Goal: Task Accomplishment & Management: Use online tool/utility

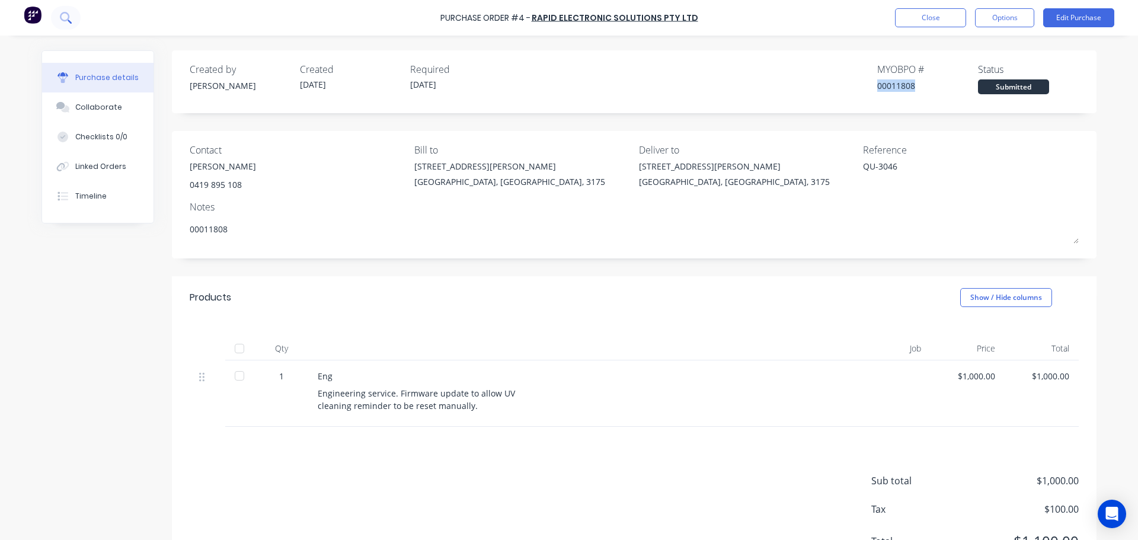
click at [68, 23] on button at bounding box center [66, 18] width 30 height 24
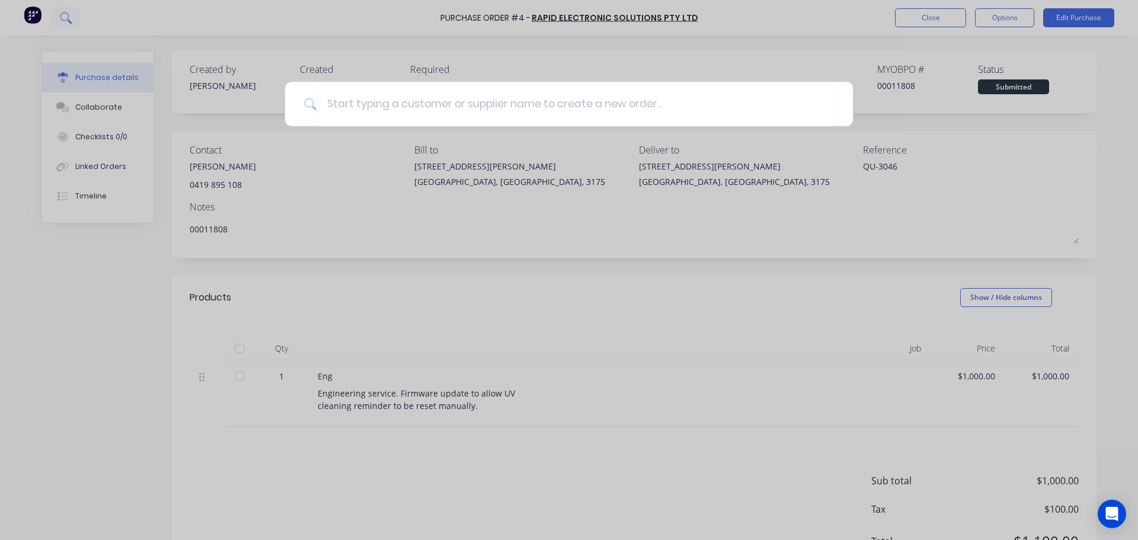
type textarea "x"
type input "4"
type textarea "x"
type input "40"
type textarea "x"
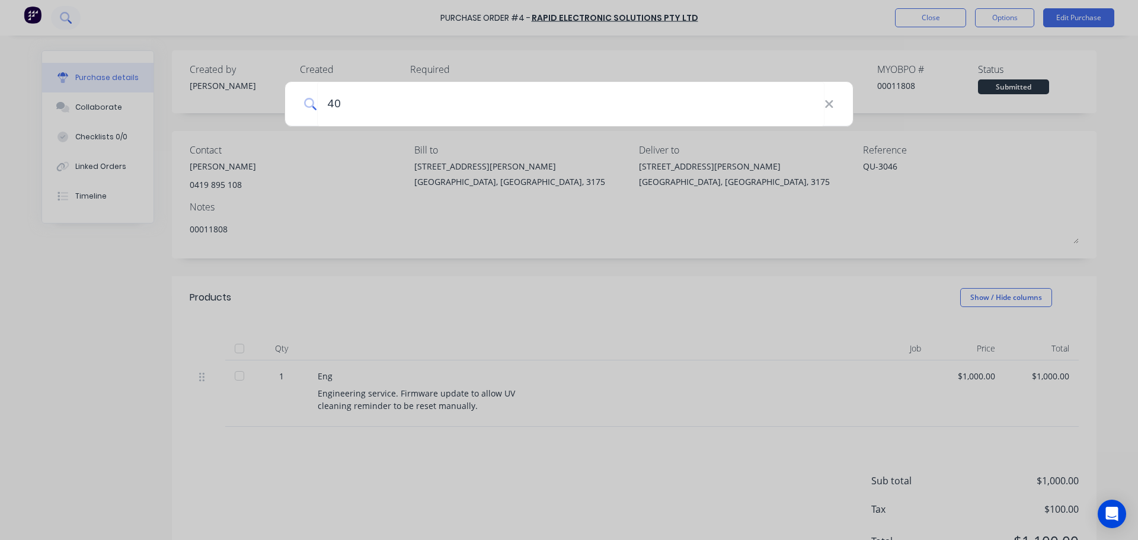
type input "400"
type textarea "x"
type input "4001"
type textarea "x"
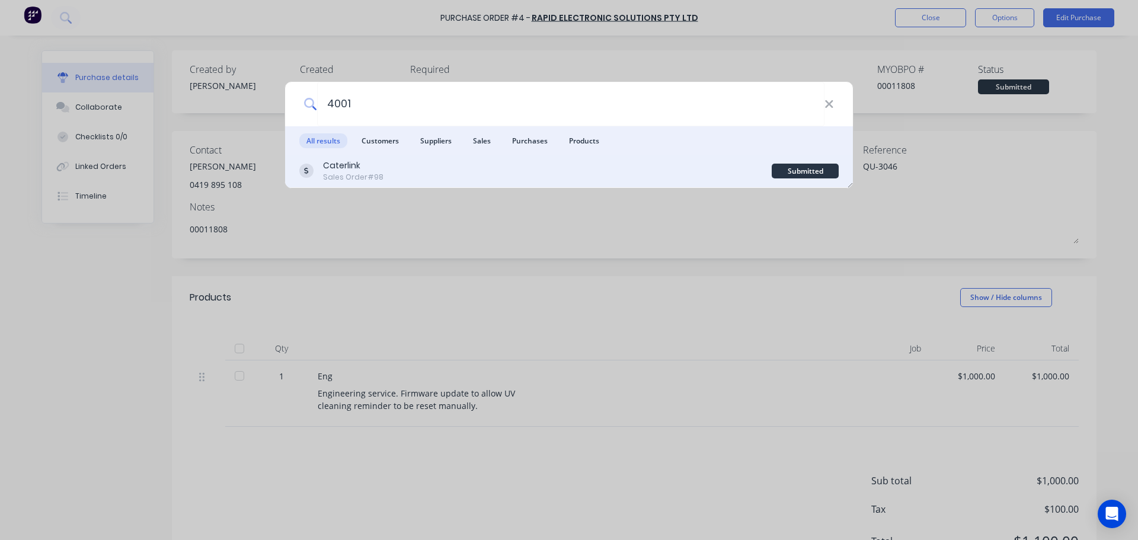
type input "4001"
click at [374, 161] on div "Caterlink" at bounding box center [353, 165] width 60 height 12
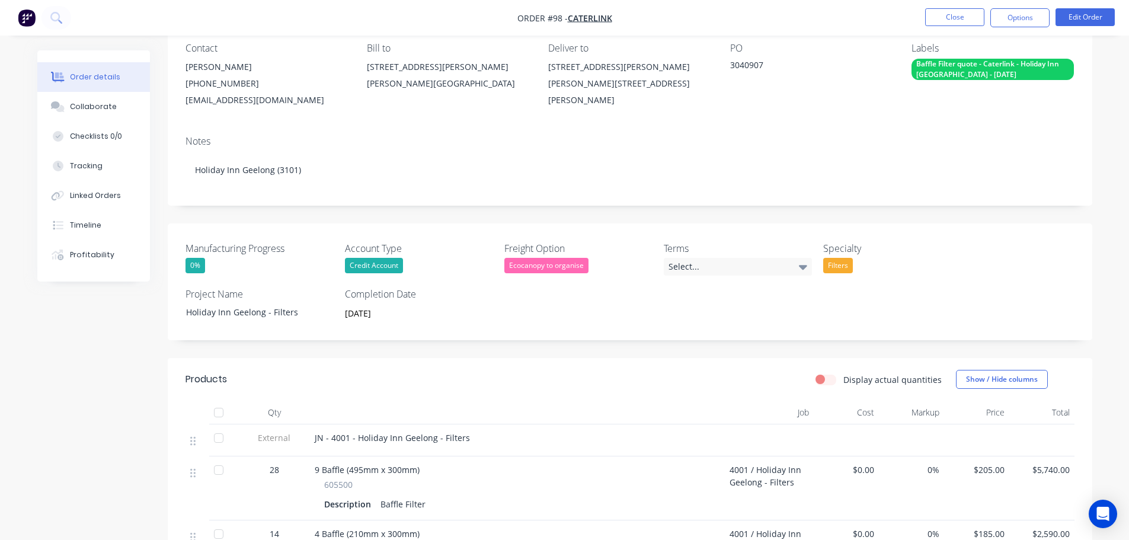
scroll to position [119, 0]
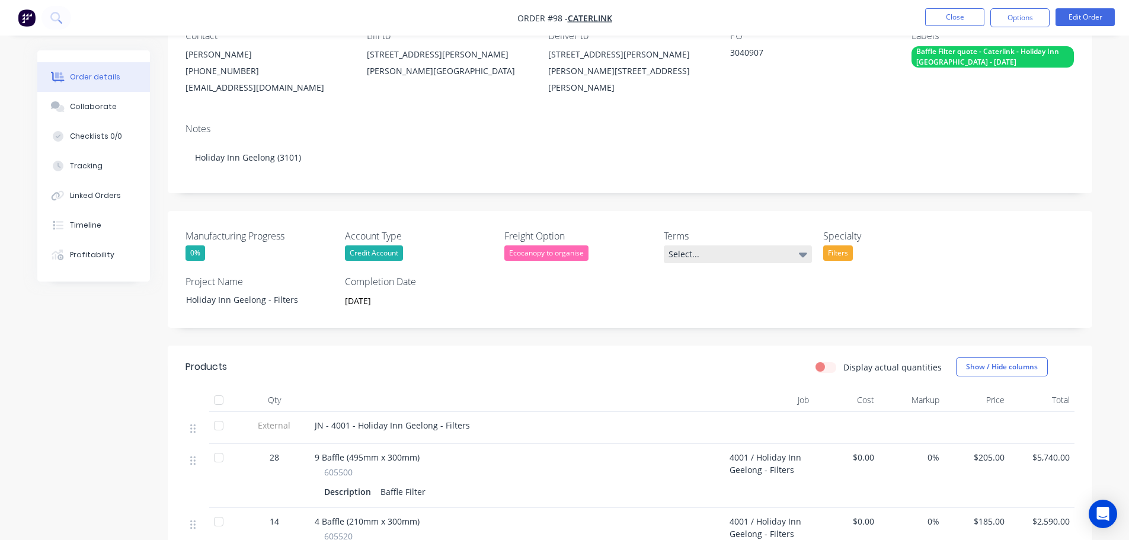
click at [760, 254] on div "Select..." at bounding box center [738, 254] width 148 height 18
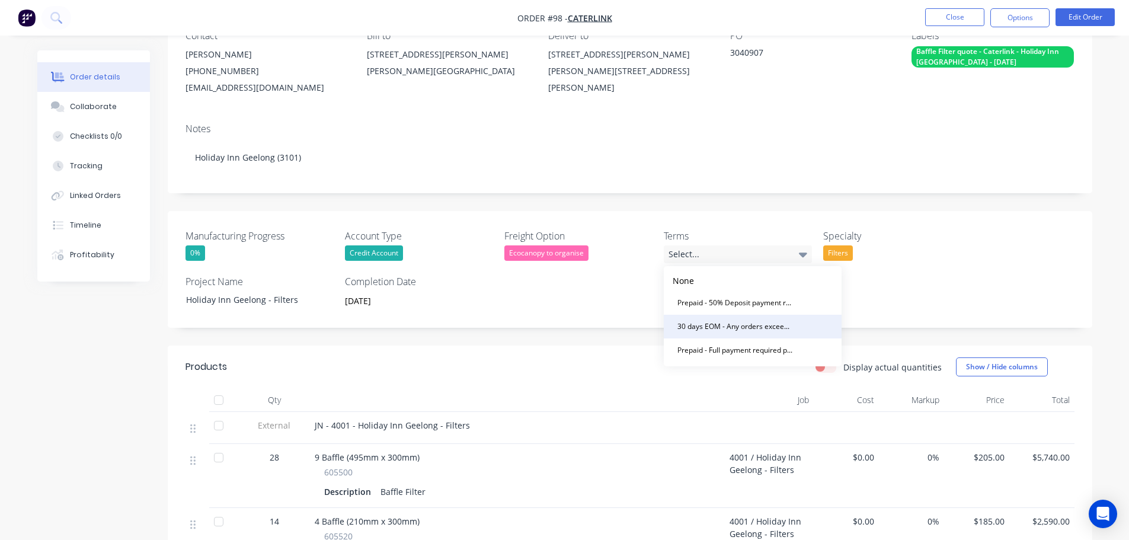
click at [718, 327] on div "30 days EOM - Any orders exceeding your approved credit limit will require prep…" at bounding box center [735, 326] width 125 height 15
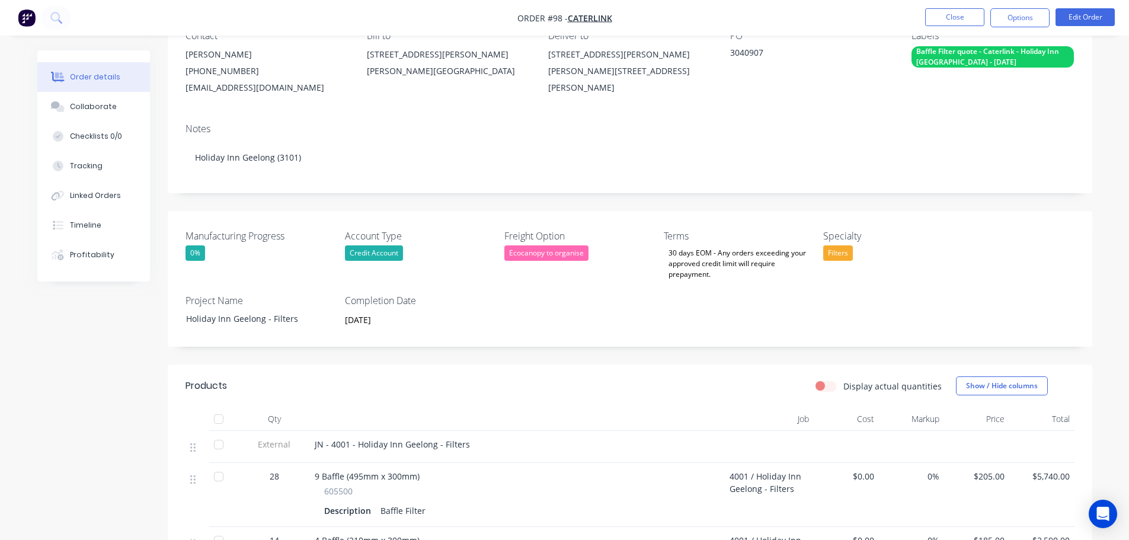
click at [717, 322] on div "Manufacturing Progress 0% Account Type Credit Account Freight Option Ecocanopy …" at bounding box center [630, 279] width 925 height 136
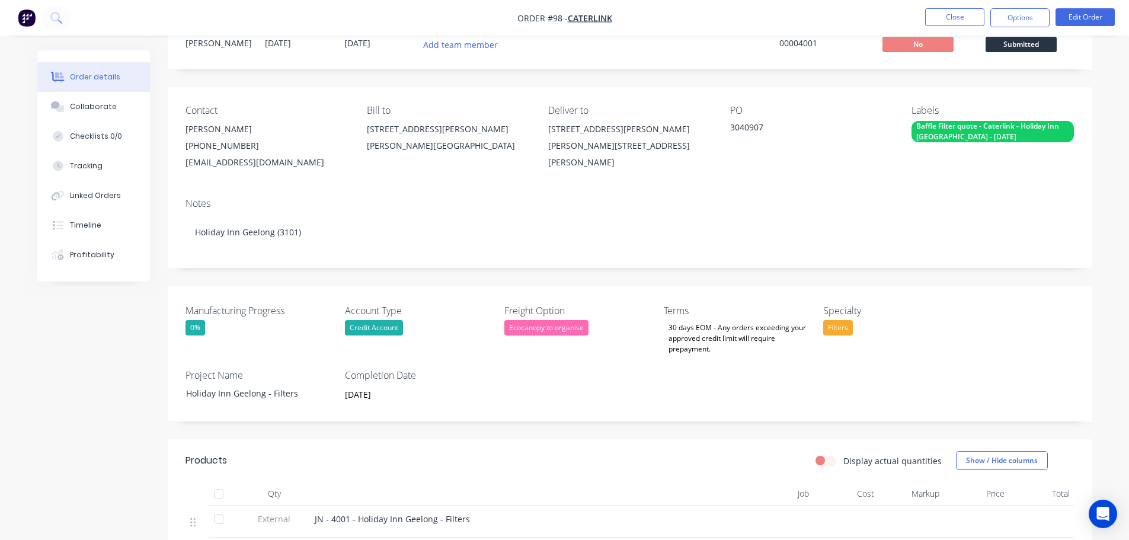
scroll to position [0, 0]
